Goal: Transaction & Acquisition: Purchase product/service

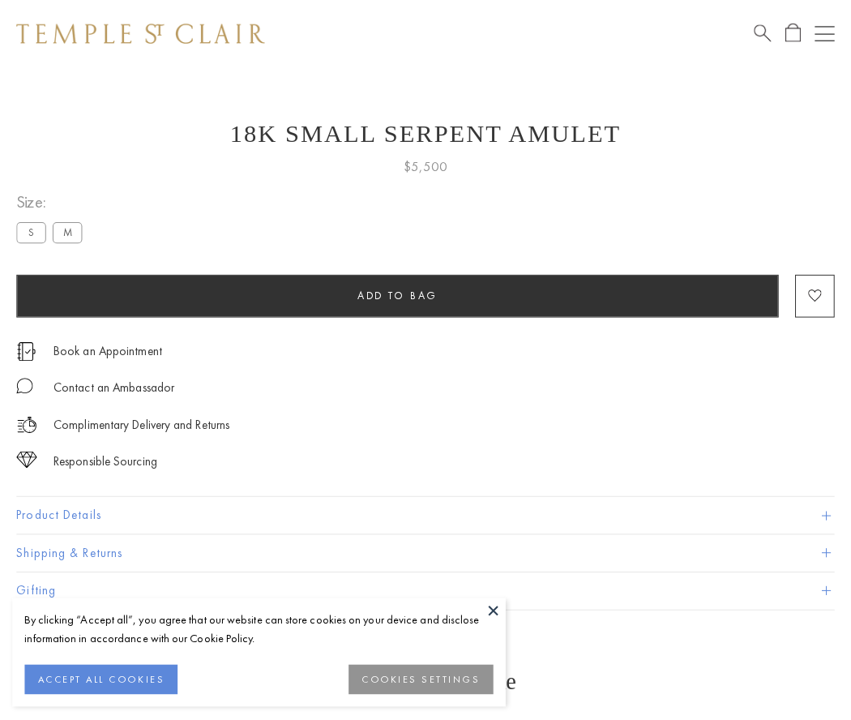
scroll to position [6, 0]
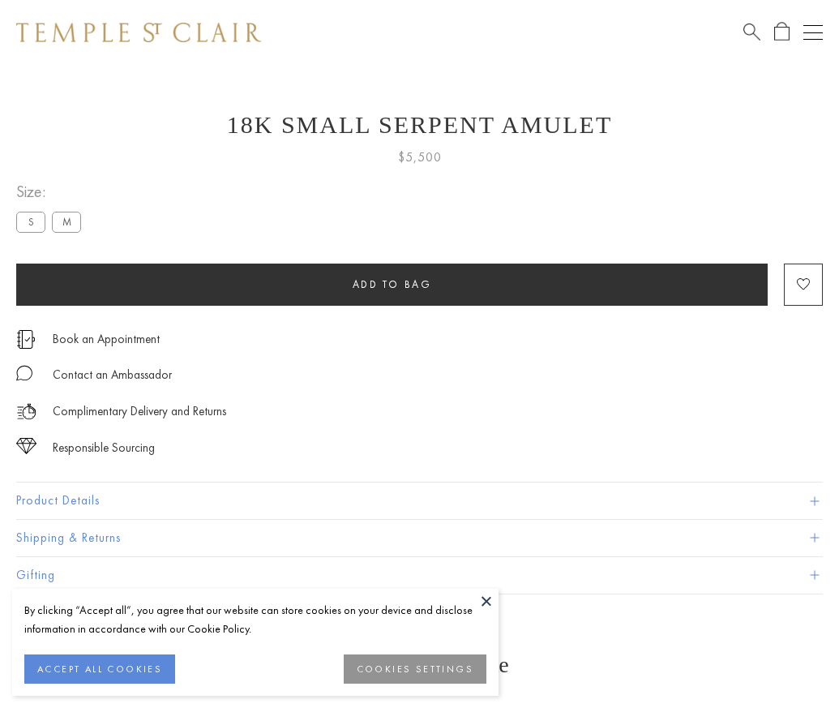
click at [391, 284] on span "Add to bag" at bounding box center [392, 284] width 79 height 14
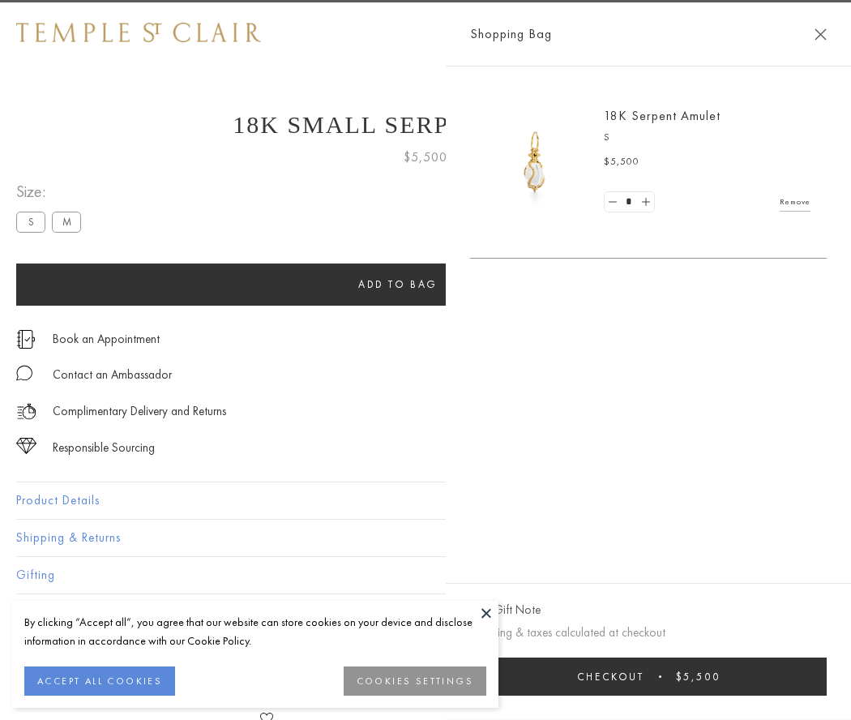
click at [705, 676] on button "Checkout $5,500" at bounding box center [648, 676] width 357 height 38
